Goal: Information Seeking & Learning: Learn about a topic

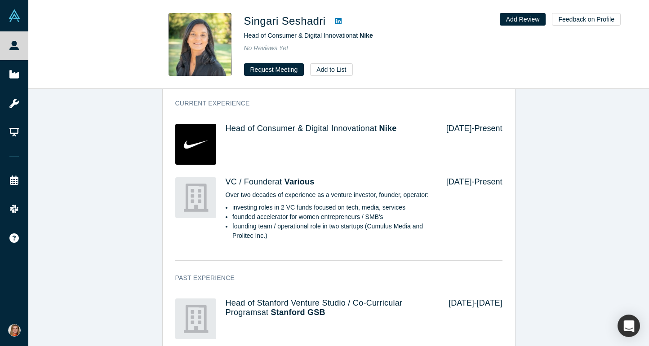
scroll to position [309, 0]
